Goal: Contribute content: Add original content to the website for others to see

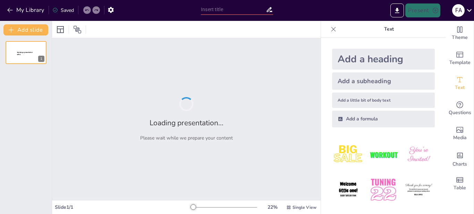
type input "Fases del Desarrollo Embrionario en Veterinaria: Clivaje, Morulación, Blastulac…"
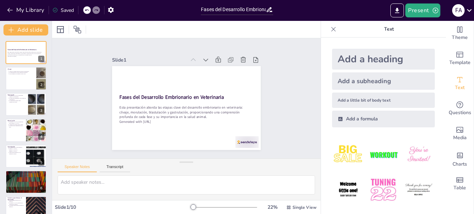
click at [332, 63] on div "Add a heading" at bounding box center [383, 59] width 103 height 21
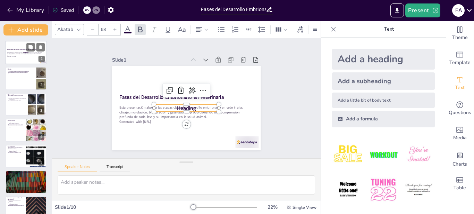
click at [18, 52] on p "Heading" at bounding box center [26, 52] width 18 height 2
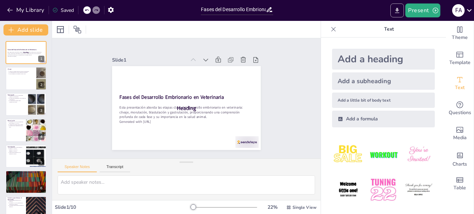
click at [397, 8] on icon "Export to PowerPoint" at bounding box center [397, 10] width 7 height 7
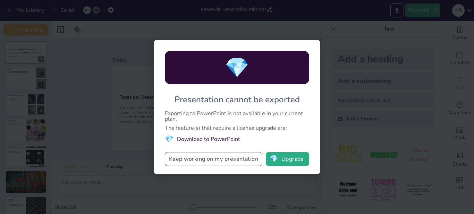
click at [253, 159] on button "Keep working on my presentation" at bounding box center [214, 159] width 98 height 14
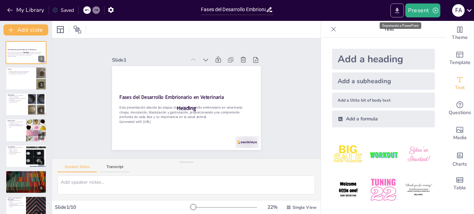
click at [398, 14] on icon "Export to PowerPoint" at bounding box center [397, 10] width 7 height 7
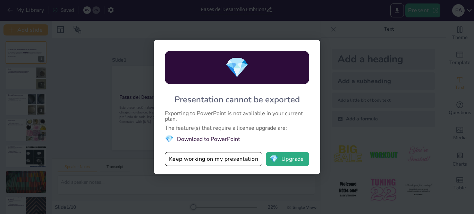
click at [193, 135] on li "💎 Download to PowerPoint" at bounding box center [237, 138] width 144 height 9
click at [195, 142] on li "💎 Download to PowerPoint" at bounding box center [237, 138] width 144 height 9
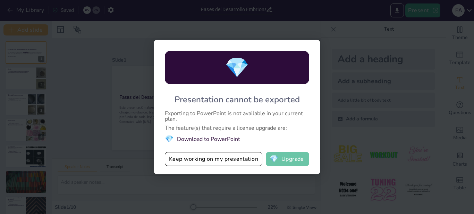
click at [290, 163] on button "💎 Upgrade" at bounding box center [287, 159] width 43 height 14
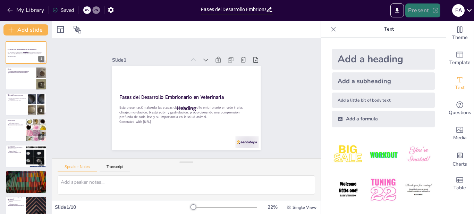
click at [414, 8] on button "Present" at bounding box center [423, 10] width 35 height 14
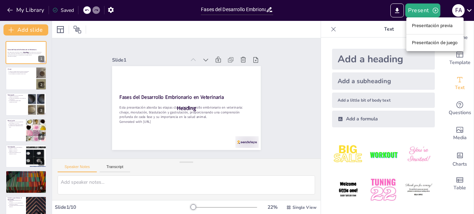
click at [23, 79] on div at bounding box center [237, 107] width 474 height 214
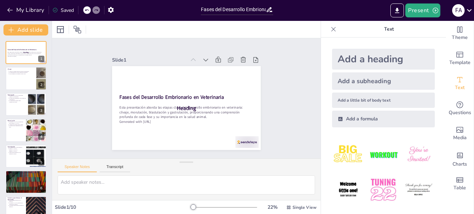
click at [23, 79] on div at bounding box center [26, 78] width 41 height 23
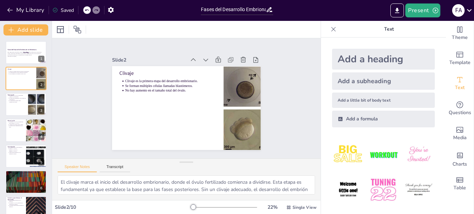
click at [23, 79] on div at bounding box center [26, 78] width 41 height 23
click at [19, 109] on div at bounding box center [26, 104] width 42 height 24
type textarea "La [MEDICAL_DATA] representa una etapa crítica en el desarrollo embrionario. Es…"
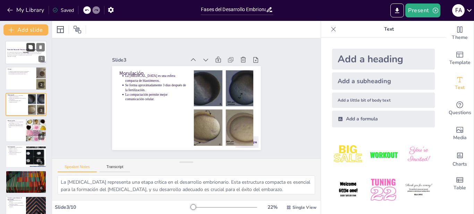
click at [30, 47] on icon at bounding box center [30, 47] width 4 height 4
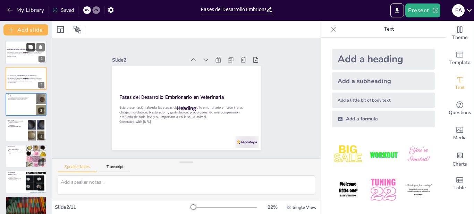
click at [30, 47] on icon at bounding box center [30, 47] width 4 height 4
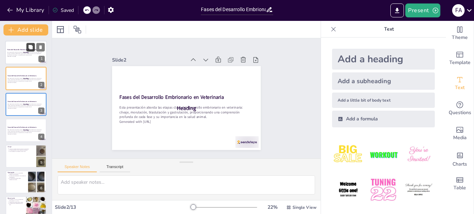
click at [30, 47] on icon at bounding box center [30, 47] width 4 height 4
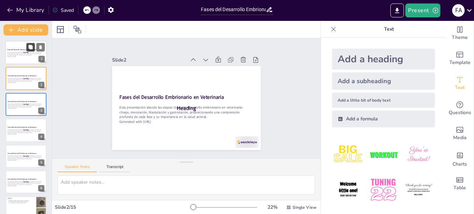
click at [30, 47] on icon at bounding box center [30, 47] width 4 height 4
click at [31, 45] on icon at bounding box center [30, 47] width 4 height 4
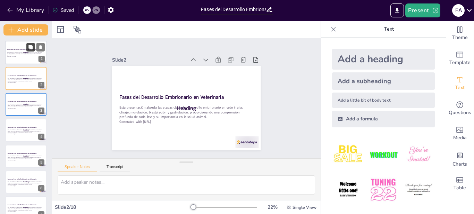
click at [31, 45] on icon at bounding box center [30, 47] width 4 height 4
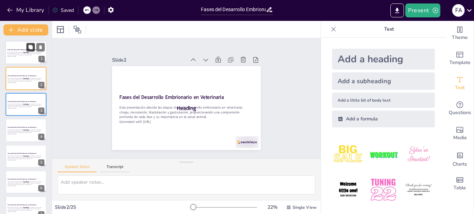
click at [33, 47] on icon at bounding box center [30, 47] width 5 height 5
click at [258, 71] on icon at bounding box center [262, 75] width 8 height 8
click at [0, 0] on icon at bounding box center [0, 0] width 0 height 0
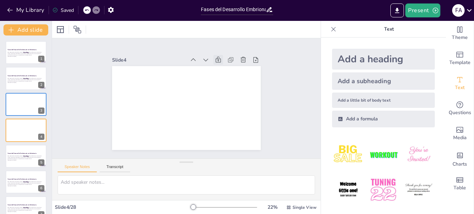
click at [222, 63] on icon at bounding box center [226, 67] width 8 height 8
click at [218, 59] on icon at bounding box center [222, 63] width 8 height 8
click at [222, 63] on icon at bounding box center [226, 67] width 8 height 8
click at [224, 67] on icon at bounding box center [228, 71] width 9 height 9
click at [227, 72] on icon at bounding box center [231, 76] width 9 height 9
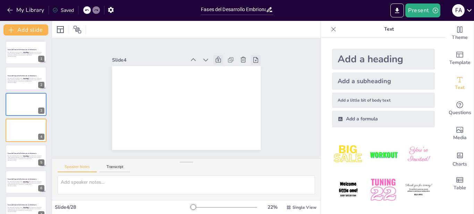
click at [258, 71] on icon at bounding box center [262, 75] width 8 height 8
click at [0, 0] on icon at bounding box center [0, 0] width 0 height 0
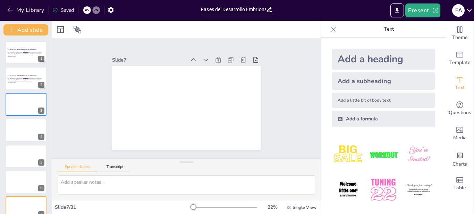
click at [258, 71] on icon at bounding box center [262, 75] width 8 height 8
click at [0, 0] on icon at bounding box center [0, 0] width 0 height 0
click at [261, 87] on icon at bounding box center [265, 91] width 9 height 9
click at [0, 0] on icon at bounding box center [0, 0] width 0 height 0
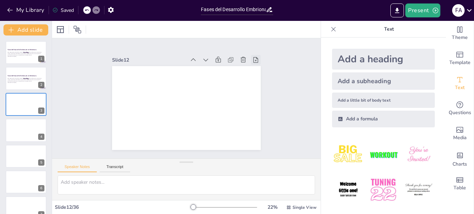
click at [259, 72] on icon at bounding box center [262, 75] width 6 height 7
click at [0, 0] on icon at bounding box center [0, 0] width 0 height 0
click at [258, 71] on icon at bounding box center [262, 75] width 8 height 8
click at [0, 0] on icon at bounding box center [0, 0] width 0 height 0
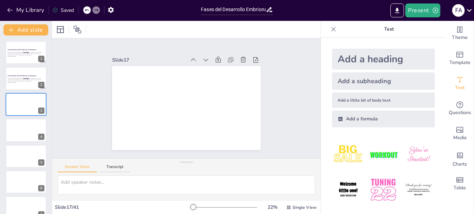
click at [256, 63] on icon at bounding box center [260, 67] width 8 height 8
click at [26, 53] on span "Heading" at bounding box center [25, 52] width 5 height 2
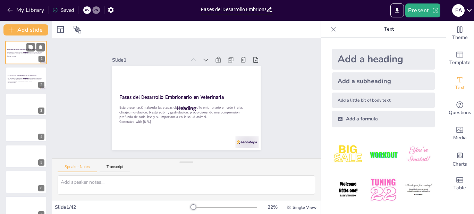
click at [26, 53] on span "Heading" at bounding box center [25, 52] width 5 height 2
click at [79, 30] on icon at bounding box center [78, 30] width 8 height 8
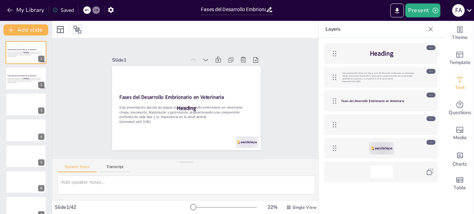
click at [79, 30] on icon at bounding box center [78, 30] width 8 height 8
click at [60, 7] on div "Saved" at bounding box center [63, 10] width 22 height 7
click at [58, 9] on div "Saved" at bounding box center [63, 10] width 22 height 7
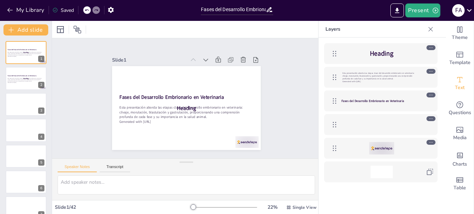
click at [58, 10] on div "Saved" at bounding box center [63, 10] width 22 height 7
click at [58, 11] on div "Saved" at bounding box center [63, 10] width 22 height 7
click at [59, 11] on div "Saved" at bounding box center [63, 10] width 22 height 7
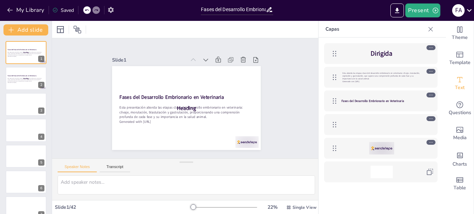
click at [111, 10] on icon "button" at bounding box center [110, 9] width 7 height 7
click at [111, 9] on icon "button" at bounding box center [110, 9] width 7 height 7
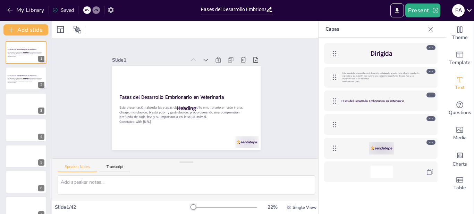
click at [111, 9] on icon "button" at bounding box center [110, 9] width 7 height 7
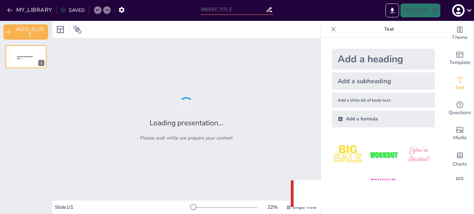
type input "Fases del Desarrollo Embrionario en Veterinaria: Clivaje, Morulación, Blastulac…"
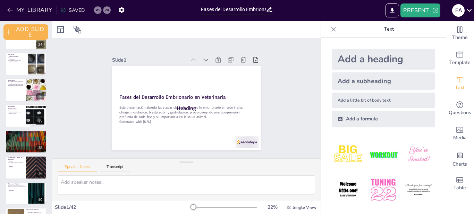
scroll to position [919, 0]
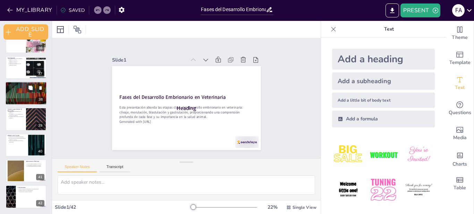
click at [22, 93] on div at bounding box center [26, 93] width 42 height 24
click at [22, 59] on p "Se forman las tres capas germinales." at bounding box center [16, 58] width 15 height 1
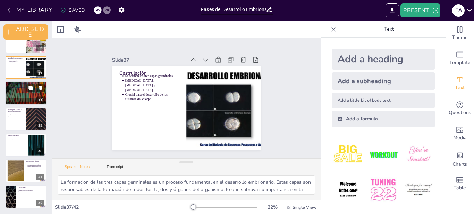
scroll to position [860, 0]
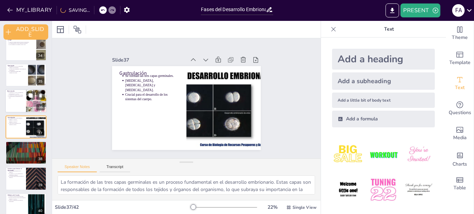
click at [15, 100] on div at bounding box center [26, 101] width 42 height 24
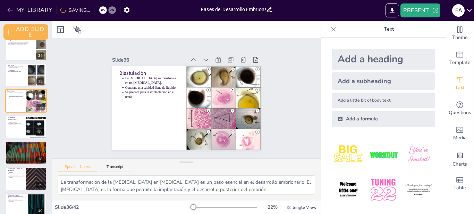
click at [15, 86] on div at bounding box center [26, 75] width 41 height 23
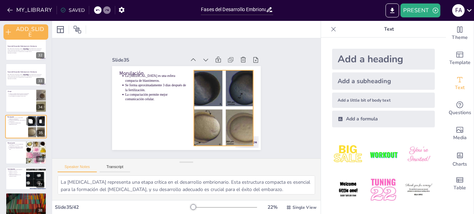
scroll to position [848, 0]
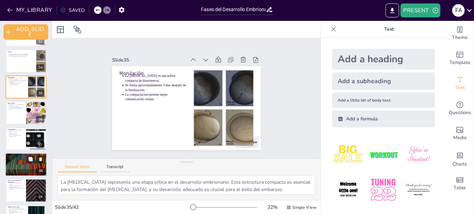
click at [26, 160] on div at bounding box center [26, 164] width 42 height 24
click at [26, 178] on div at bounding box center [36, 189] width 41 height 23
click at [26, 204] on div at bounding box center [26, 215] width 41 height 23
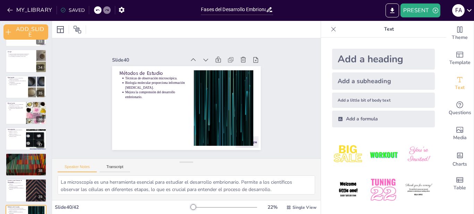
scroll to position [919, 0]
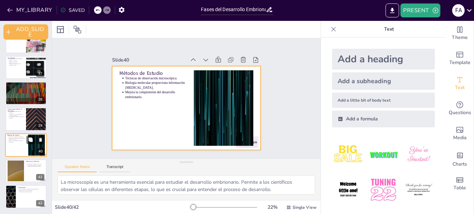
click at [19, 146] on div at bounding box center [26, 145] width 42 height 24
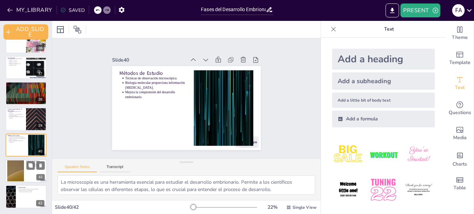
click at [19, 174] on div at bounding box center [15, 170] width 37 height 21
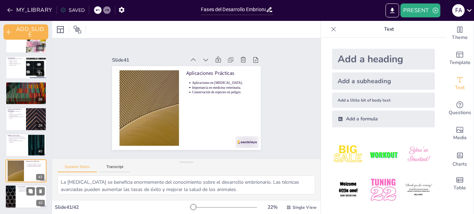
click at [25, 199] on div at bounding box center [26, 197] width 42 height 24
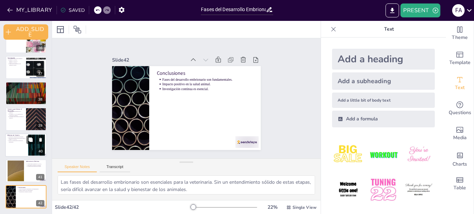
click at [22, 145] on div at bounding box center [26, 145] width 42 height 24
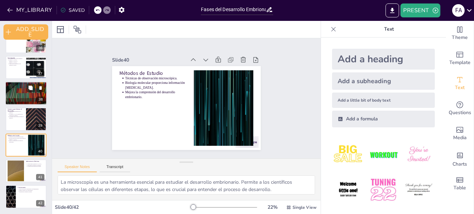
click at [25, 95] on div at bounding box center [26, 93] width 42 height 24
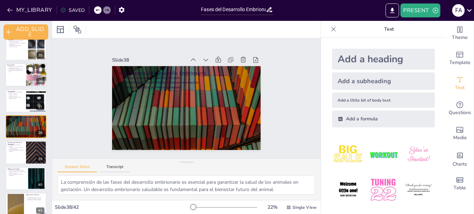
click at [20, 68] on ul "La mórula se transforma en un blastocisto. Contiene una cavidad llena de líquid…" at bounding box center [15, 69] width 17 height 7
type textarea "La transformación de la mórula en blastocisto es un paso esencial en el desarro…"
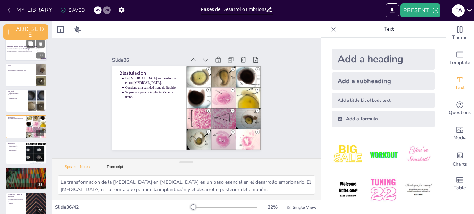
click at [16, 52] on p "Esta presentación aborda las etapas clave del desarrollo embrionario en veterin…" at bounding box center [25, 50] width 37 height 4
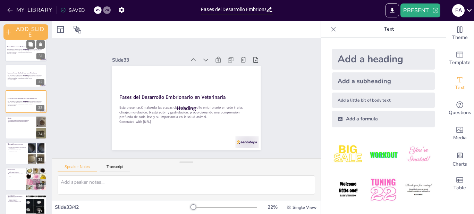
scroll to position [796, 0]
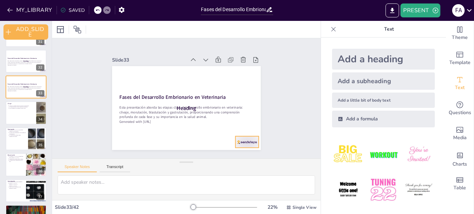
click at [241, 145] on div at bounding box center [236, 153] width 25 height 16
click at [241, 141] on div at bounding box center [242, 148] width 24 height 14
click at [68, 32] on span "Edit" at bounding box center [68, 29] width 11 height 7
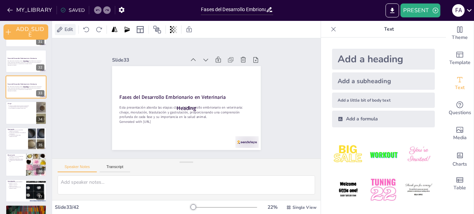
click at [68, 32] on span "Edit" at bounding box center [68, 29] width 11 height 7
click at [333, 147] on img at bounding box center [348, 154] width 32 height 32
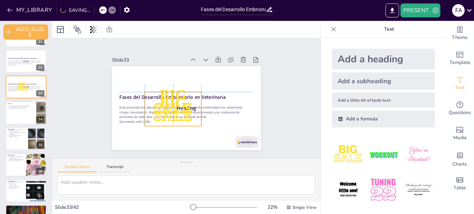
drag, startPoint x: 193, startPoint y: 91, endPoint x: 200, endPoint y: 104, distance: 15.1
click at [200, 104] on p "BIG" at bounding box center [173, 99] width 60 height 32
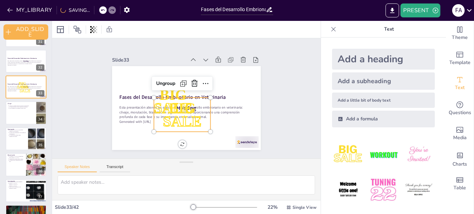
click at [199, 102] on p "BIG" at bounding box center [181, 107] width 59 height 26
click at [192, 80] on icon at bounding box center [196, 84] width 9 height 9
click at [188, 79] on div at bounding box center [183, 107] width 167 height 126
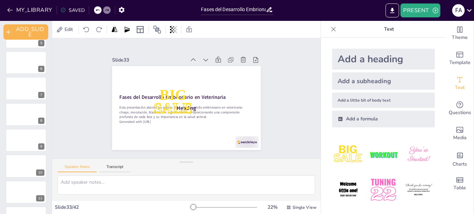
scroll to position [0, 0]
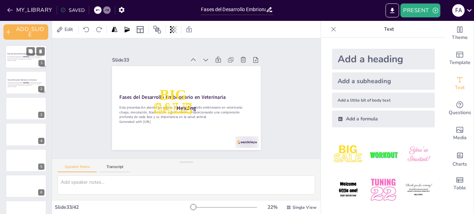
click at [24, 60] on p "Generated with [URL]" at bounding box center [25, 60] width 37 height 1
